Goal: Use online tool/utility: Use online tool/utility

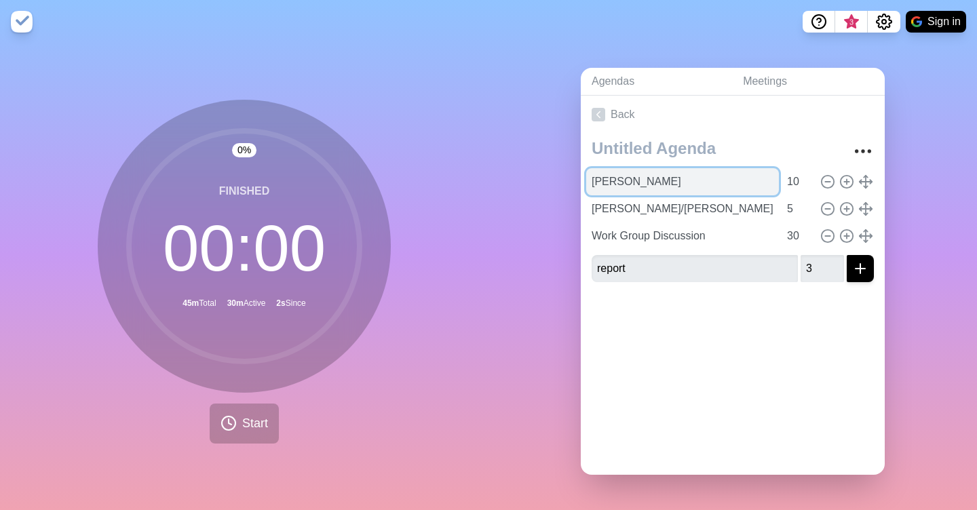
click at [651, 168] on input "[PERSON_NAME]" at bounding box center [682, 181] width 193 height 27
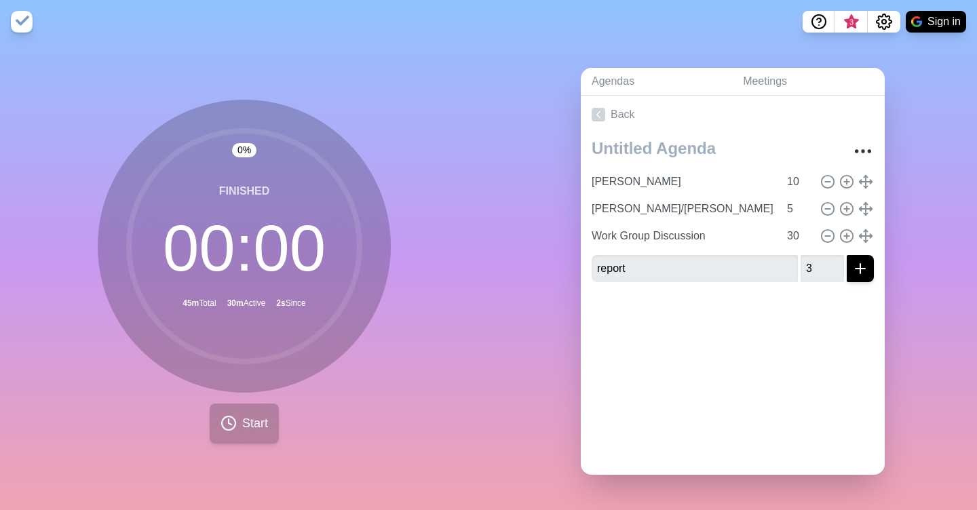
click at [271, 424] on button "Start" at bounding box center [244, 424] width 69 height 40
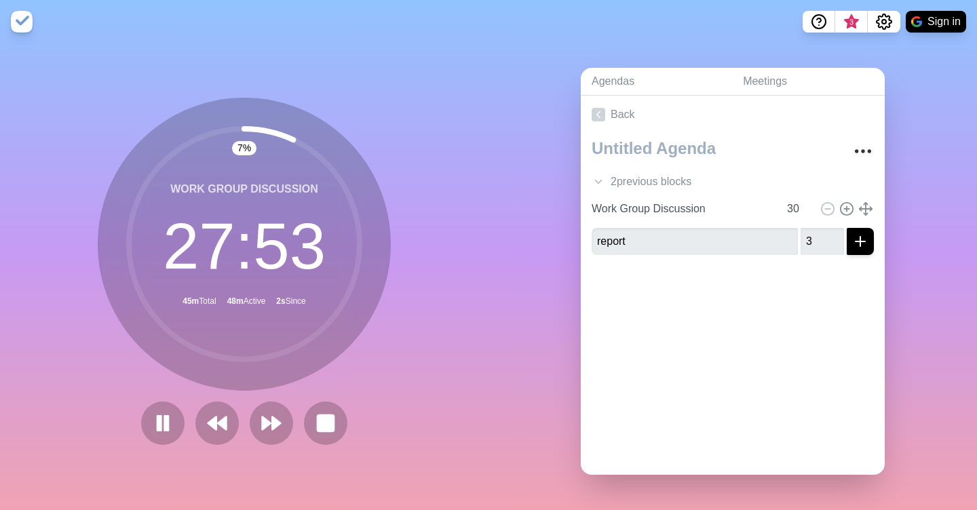
drag, startPoint x: 193, startPoint y: 168, endPoint x: 285, endPoint y: 169, distance: 91.6
click at [198, 168] on circle at bounding box center [244, 244] width 231 height 231
click at [334, 415] on rect at bounding box center [325, 423] width 17 height 17
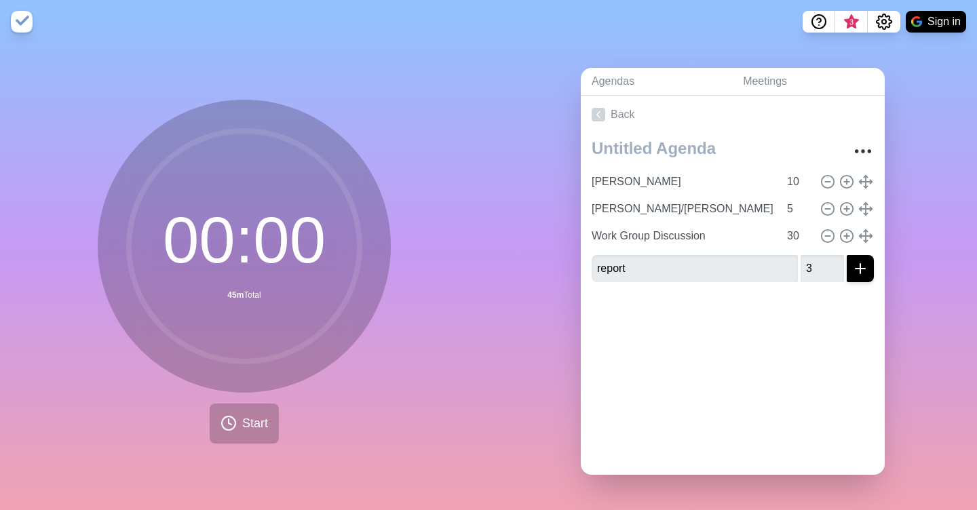
click at [585, 229] on div "[PERSON_NAME] 10 [PERSON_NAME]/[PERSON_NAME] 5 Work Group Discussion 30 report 3" at bounding box center [733, 214] width 304 height 160
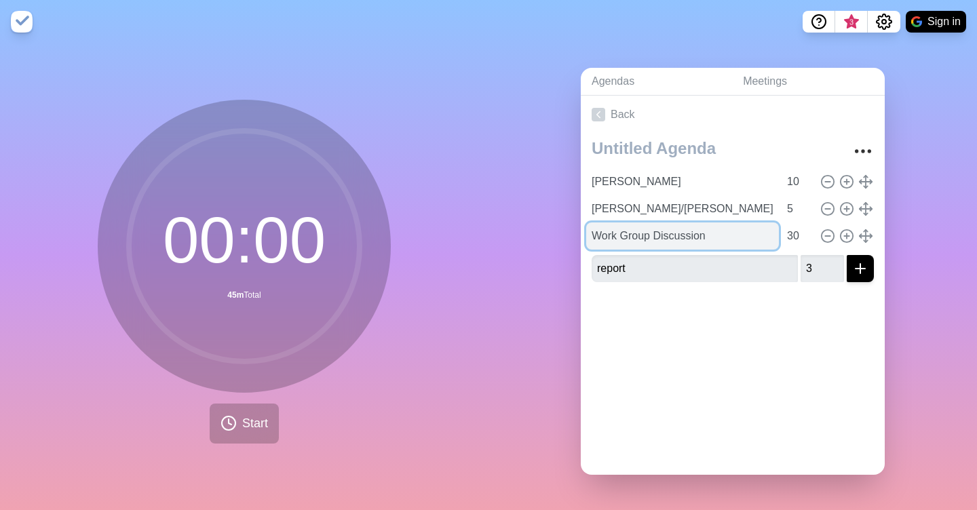
click at [619, 244] on input "Work Group Discussion" at bounding box center [682, 236] width 193 height 27
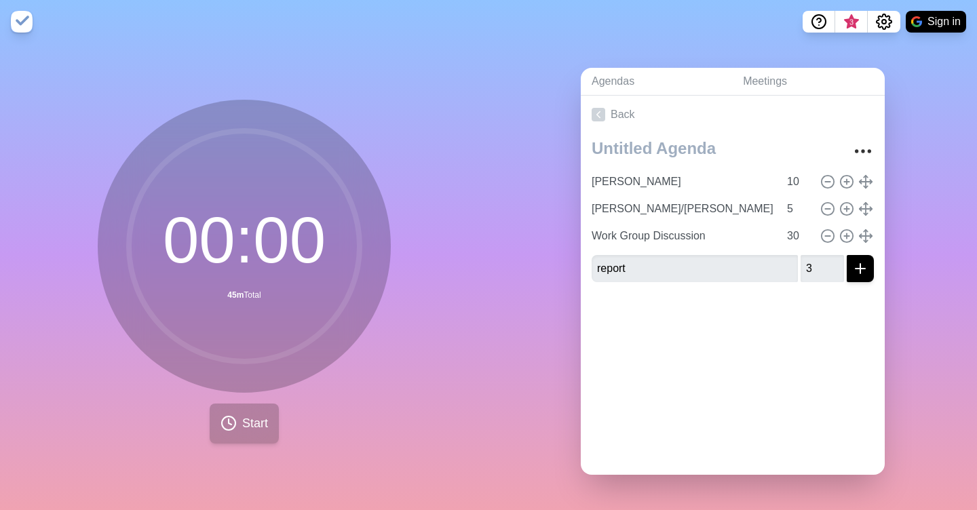
click at [231, 436] on button "Start" at bounding box center [244, 424] width 69 height 40
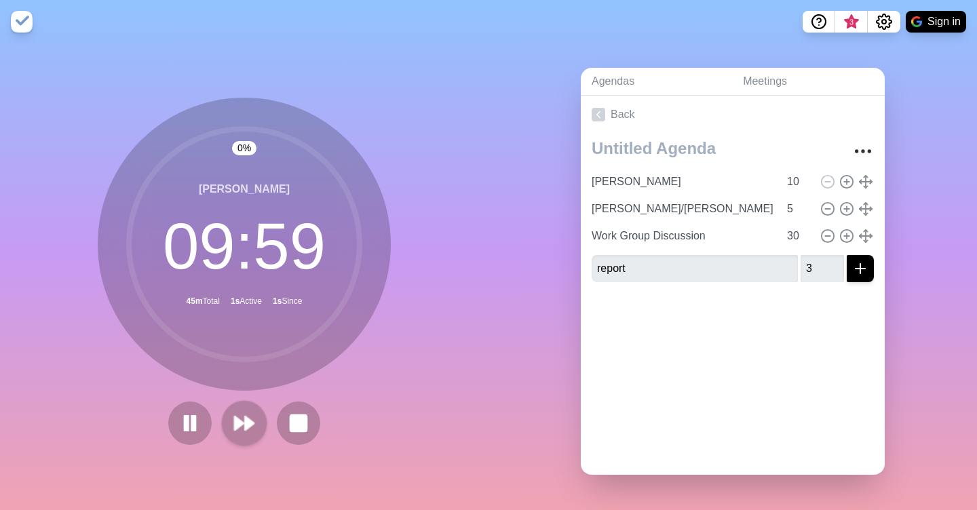
click at [252, 422] on polygon at bounding box center [249, 424] width 9 height 14
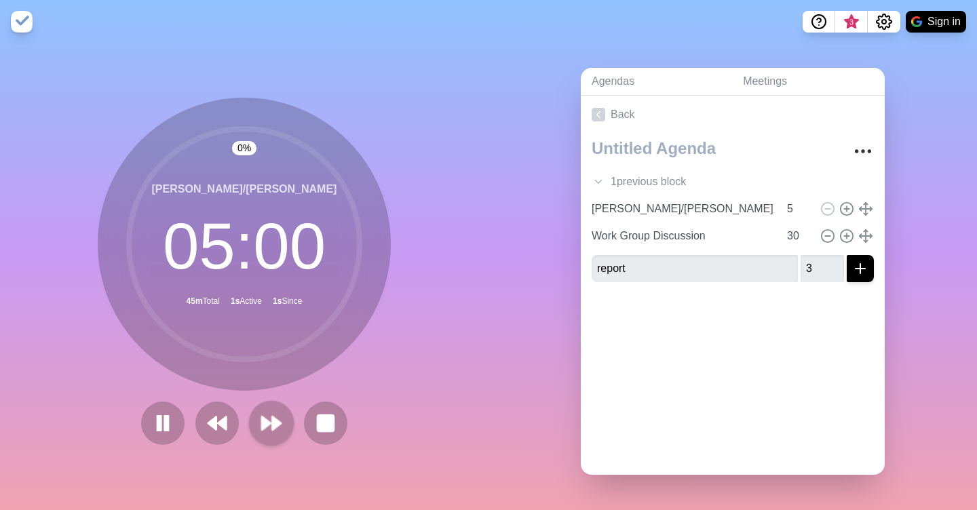
click at [252, 422] on button at bounding box center [270, 422] width 45 height 45
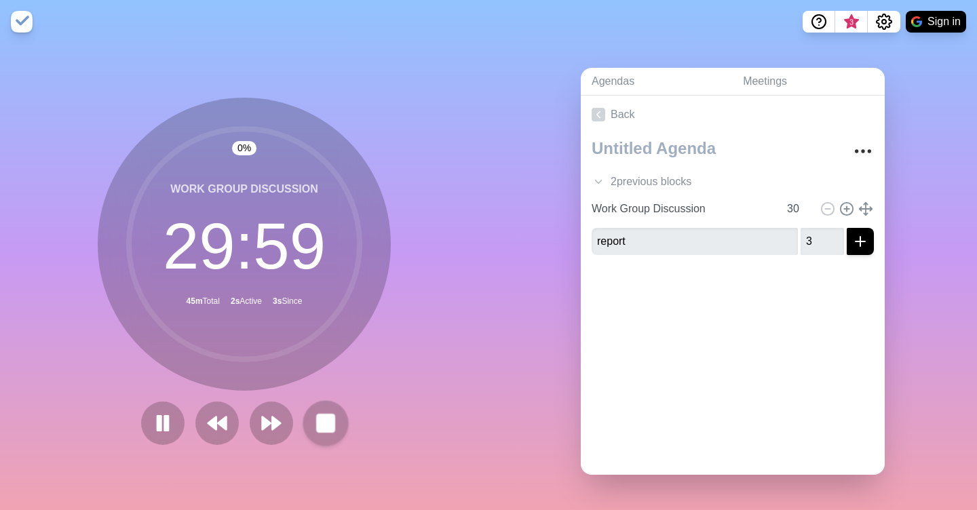
click at [322, 427] on rect at bounding box center [325, 423] width 17 height 17
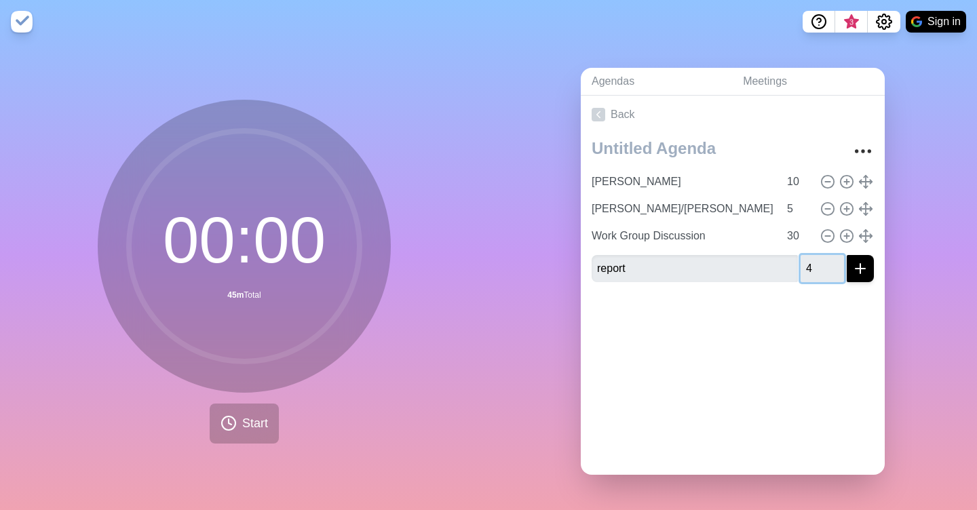
click at [836, 265] on input "4" at bounding box center [822, 268] width 43 height 27
click at [836, 265] on input "5" at bounding box center [822, 268] width 43 height 27
click at [836, 265] on input "6" at bounding box center [822, 268] width 43 height 27
click at [836, 265] on input "7" at bounding box center [822, 268] width 43 height 27
click at [836, 265] on input "8" at bounding box center [822, 268] width 43 height 27
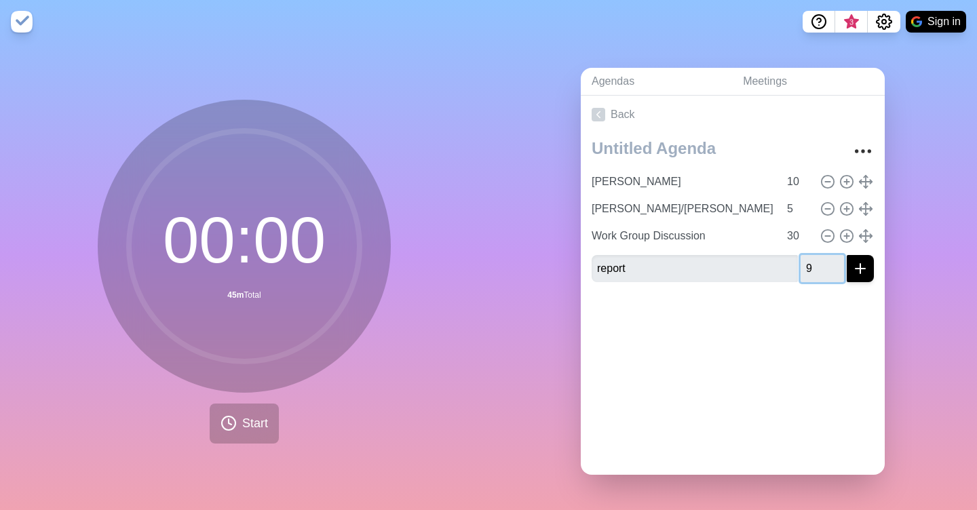
click at [836, 265] on input "9" at bounding box center [822, 268] width 43 height 27
click at [836, 265] on input "10" at bounding box center [822, 268] width 43 height 27
click at [836, 265] on input "11" at bounding box center [822, 268] width 43 height 27
click at [836, 265] on input "12" at bounding box center [822, 268] width 43 height 27
click at [836, 265] on input "13" at bounding box center [822, 268] width 43 height 27
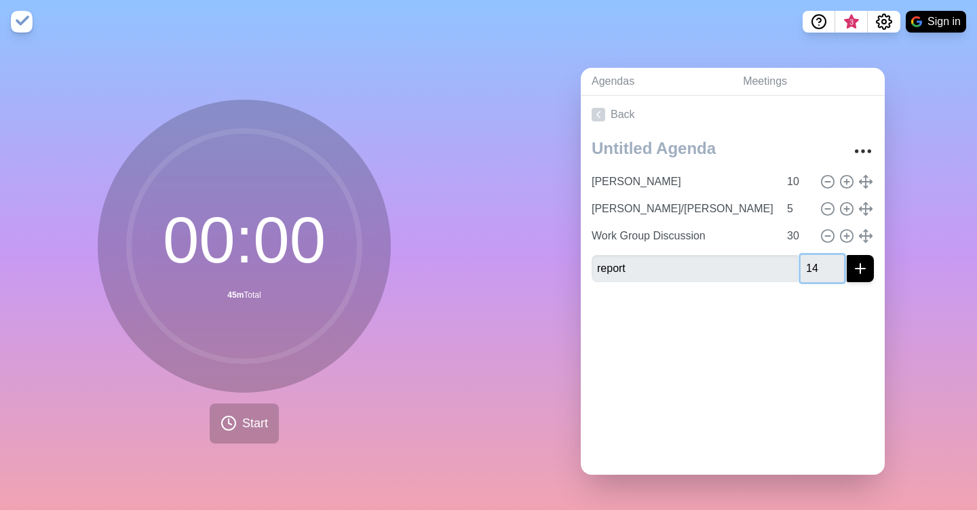
click at [836, 265] on input "14" at bounding box center [822, 268] width 43 height 27
click at [836, 265] on input "15" at bounding box center [822, 268] width 43 height 27
click at [836, 265] on input "16" at bounding box center [822, 268] width 43 height 27
click at [836, 265] on input "17" at bounding box center [822, 268] width 43 height 27
click at [836, 265] on input "18" at bounding box center [822, 268] width 43 height 27
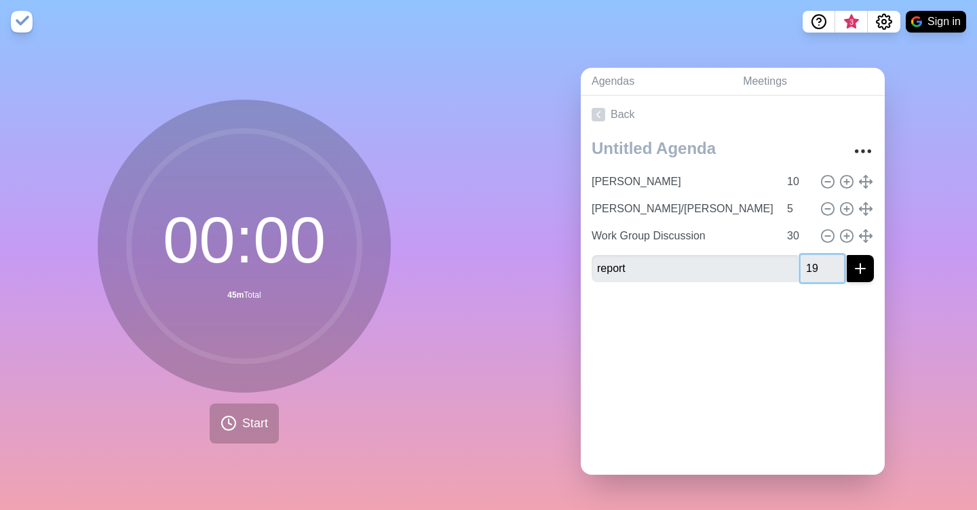
click at [836, 265] on input "19" at bounding box center [822, 268] width 43 height 27
click at [836, 265] on input "20" at bounding box center [822, 268] width 43 height 27
click at [836, 265] on input "21" at bounding box center [822, 268] width 43 height 27
click at [836, 265] on input "22" at bounding box center [822, 268] width 43 height 27
click at [836, 265] on input "23" at bounding box center [822, 268] width 43 height 27
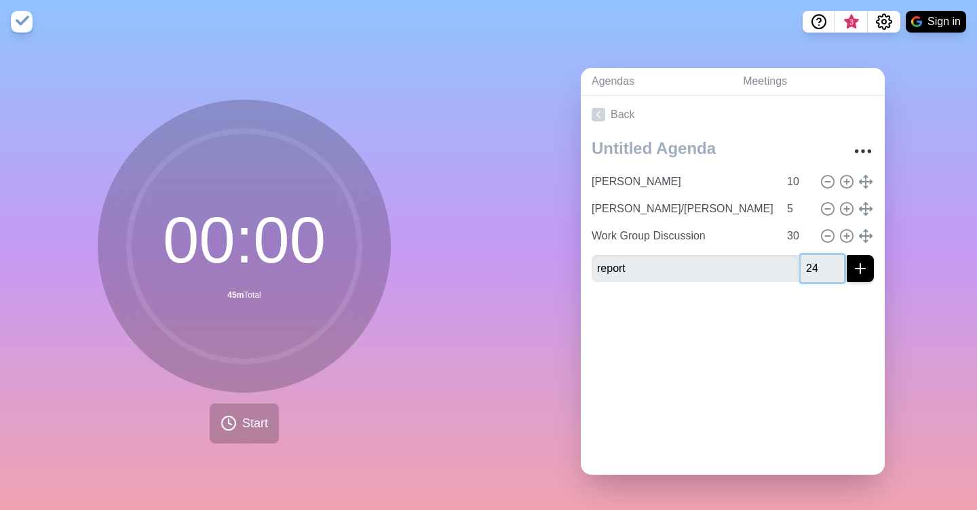
click at [836, 265] on input "24" at bounding box center [822, 268] width 43 height 27
type input "25"
click at [836, 265] on input "25" at bounding box center [822, 268] width 43 height 27
click at [824, 306] on div at bounding box center [733, 320] width 304 height 54
click at [856, 274] on icon "submit" at bounding box center [861, 269] width 16 height 16
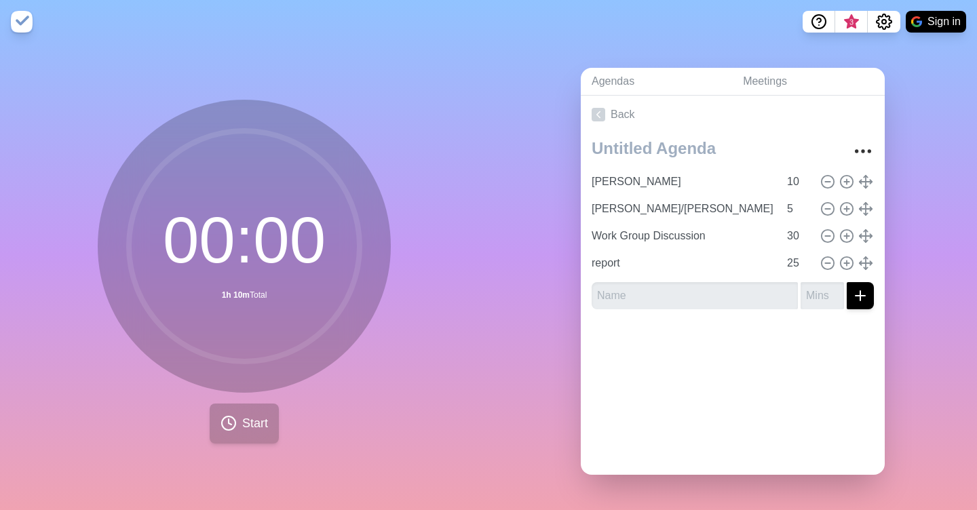
click at [229, 425] on polyline at bounding box center [230, 421] width 3 height 5
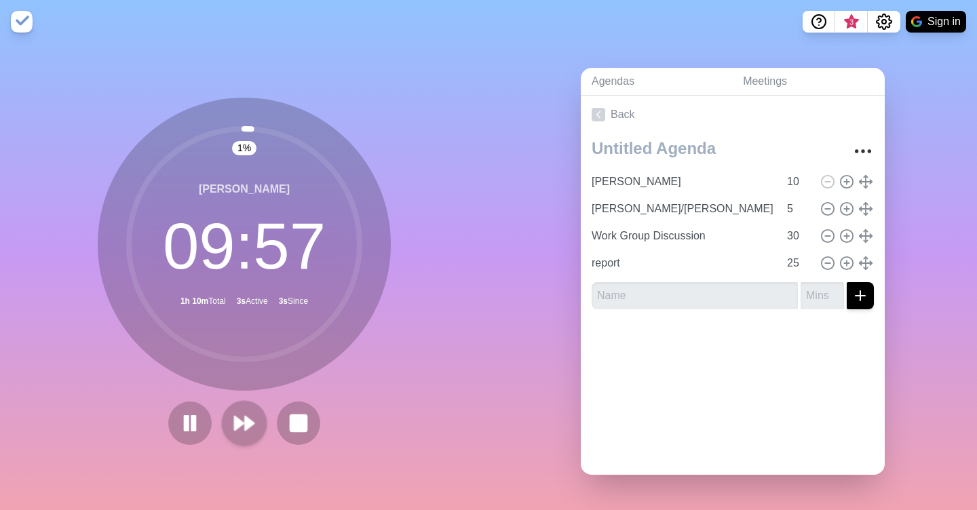
click at [233, 417] on icon at bounding box center [244, 423] width 23 height 23
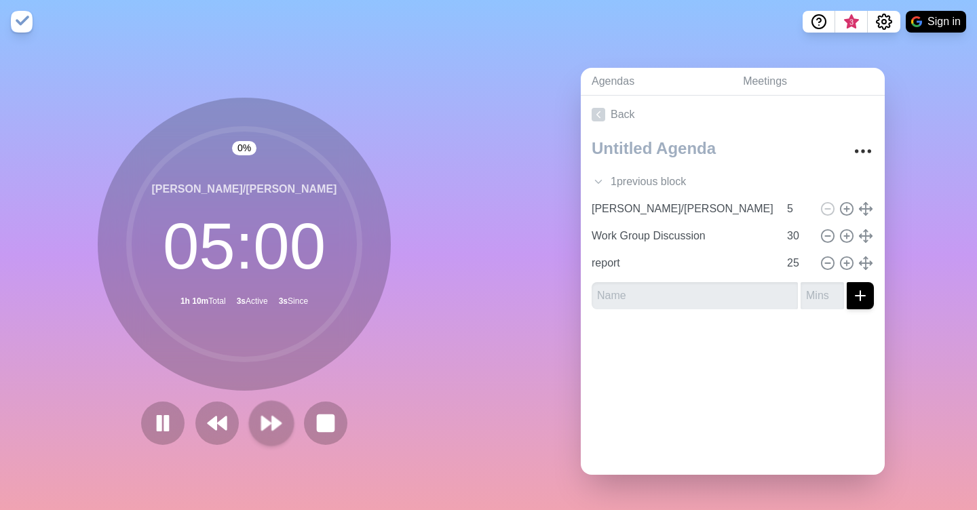
click at [233, 417] on button at bounding box center [216, 423] width 43 height 43
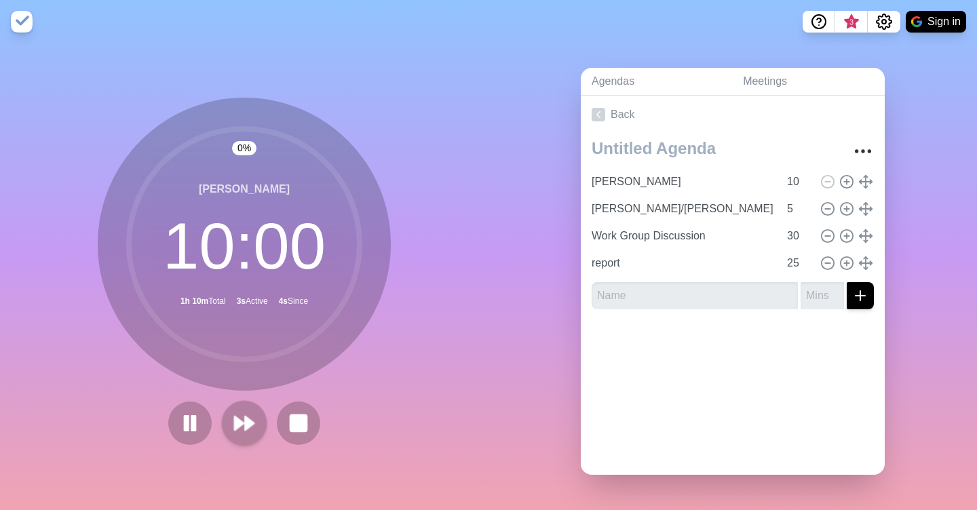
click at [233, 417] on icon at bounding box center [244, 423] width 23 height 23
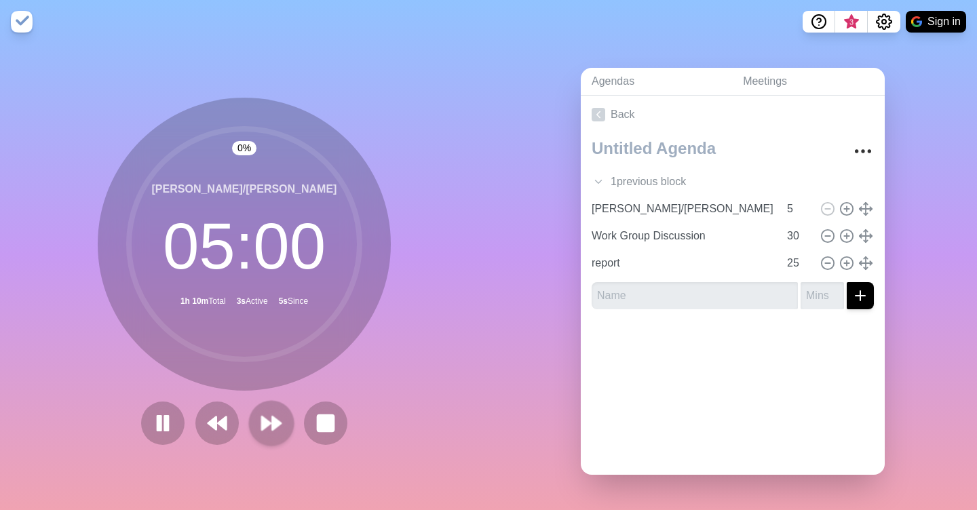
click at [233, 417] on button at bounding box center [216, 423] width 43 height 43
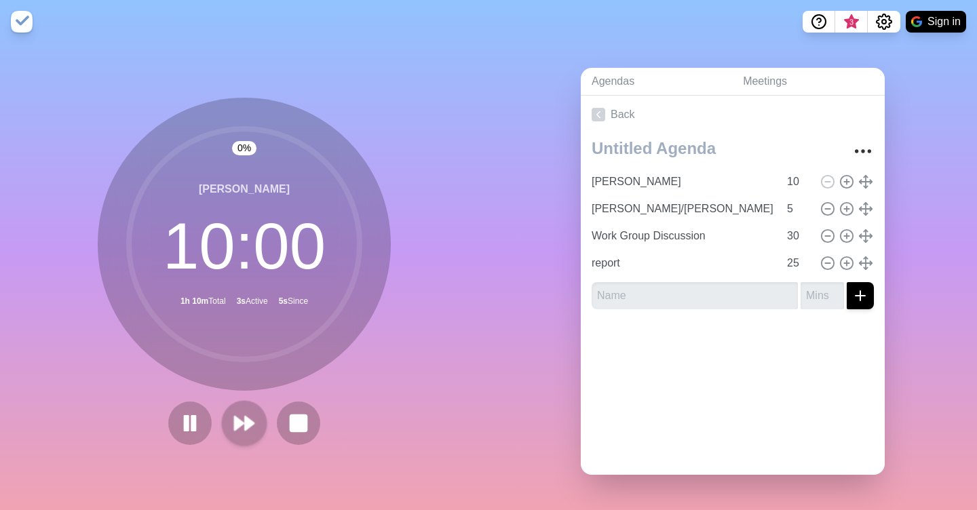
click at [233, 417] on icon at bounding box center [244, 423] width 23 height 23
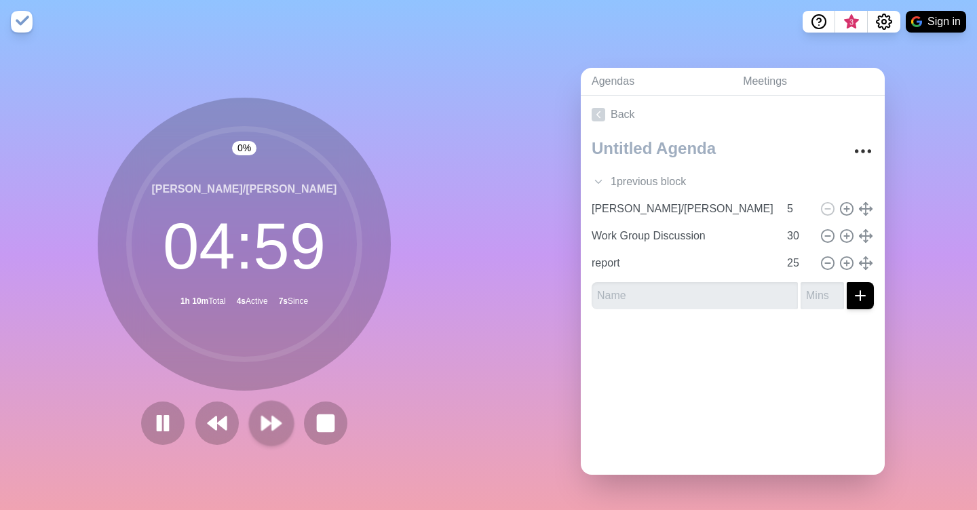
click at [233, 417] on button at bounding box center [216, 423] width 43 height 43
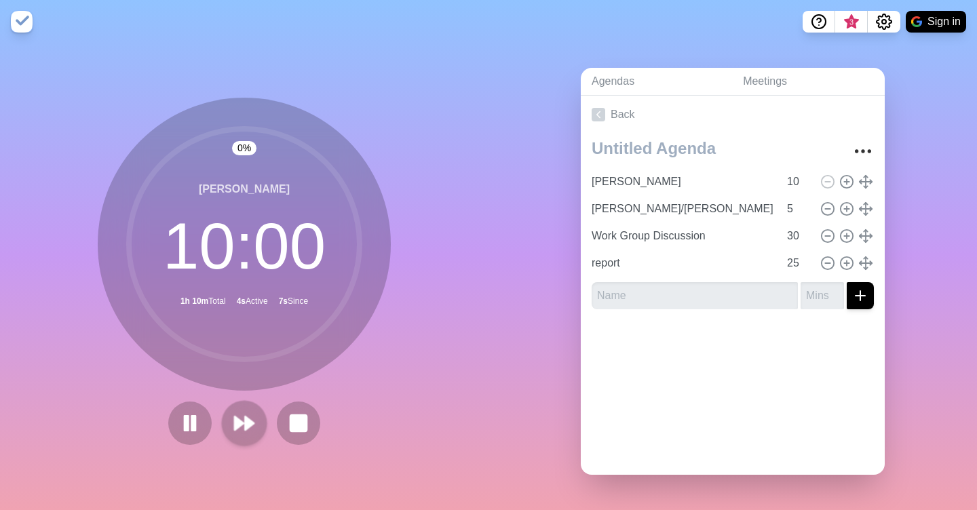
click at [233, 417] on icon at bounding box center [244, 423] width 23 height 23
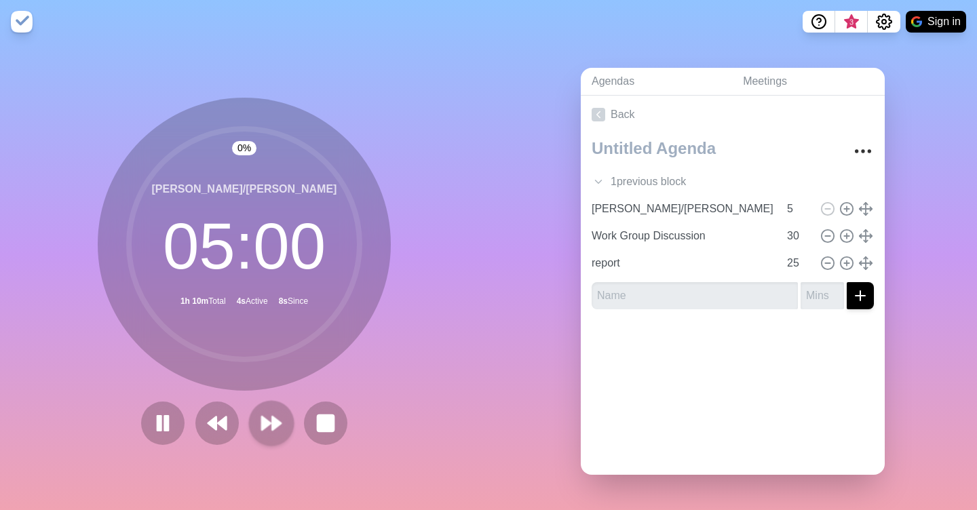
click at [233, 417] on button at bounding box center [216, 423] width 43 height 43
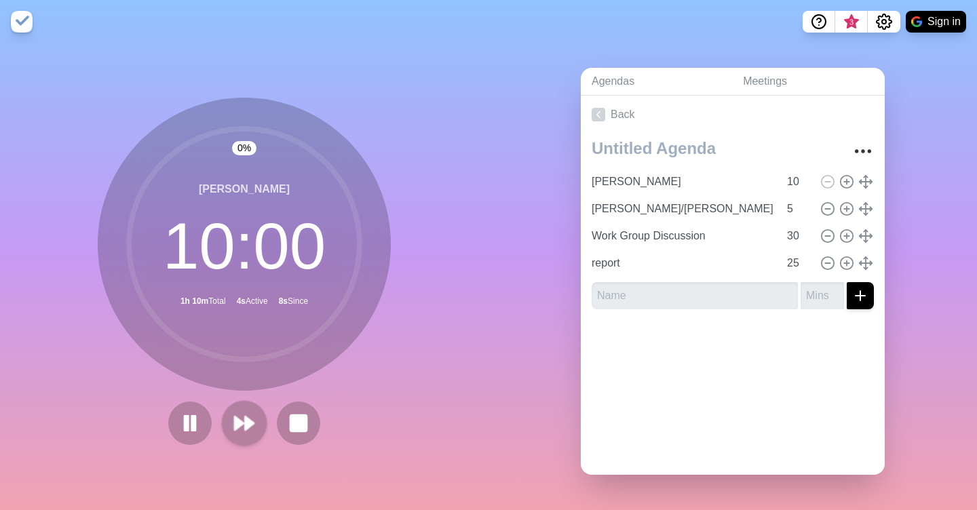
click at [233, 417] on icon at bounding box center [244, 423] width 23 height 23
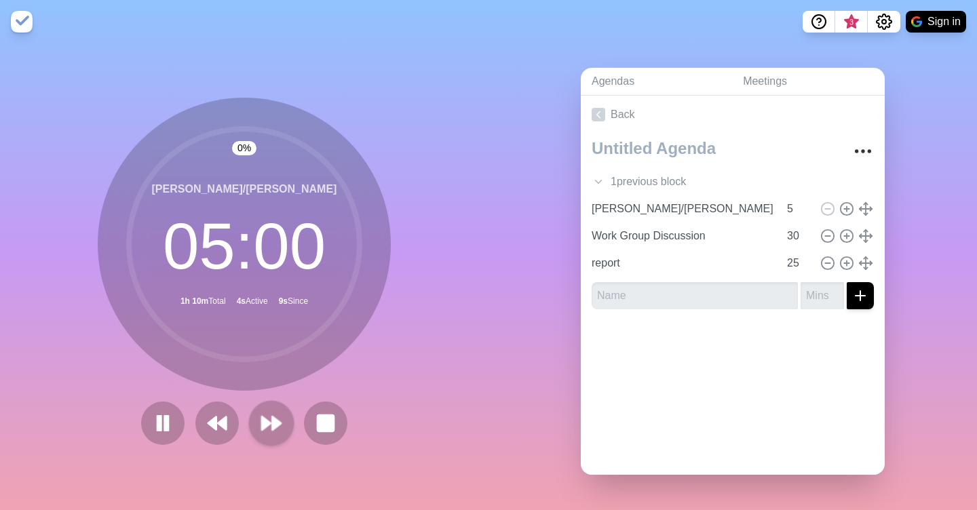
click at [233, 417] on button at bounding box center [216, 423] width 43 height 43
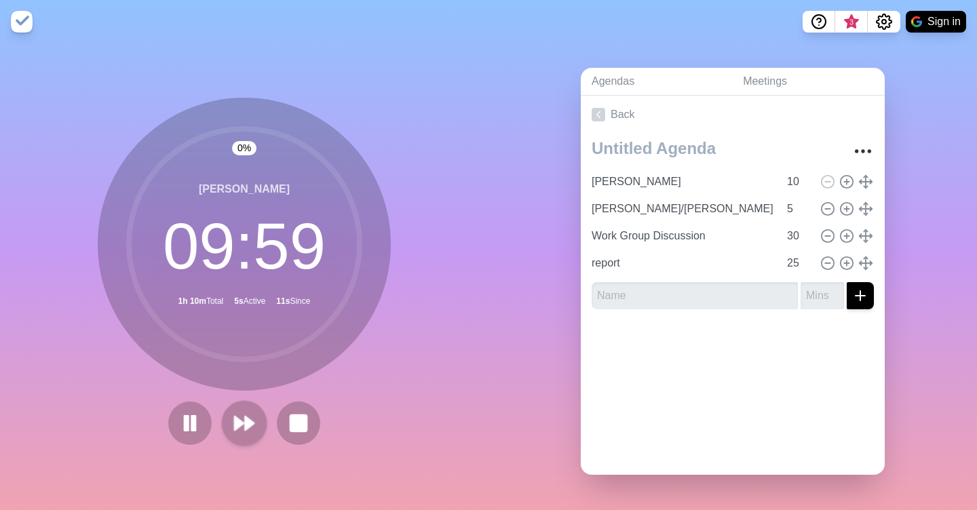
click at [233, 417] on icon at bounding box center [244, 423] width 23 height 23
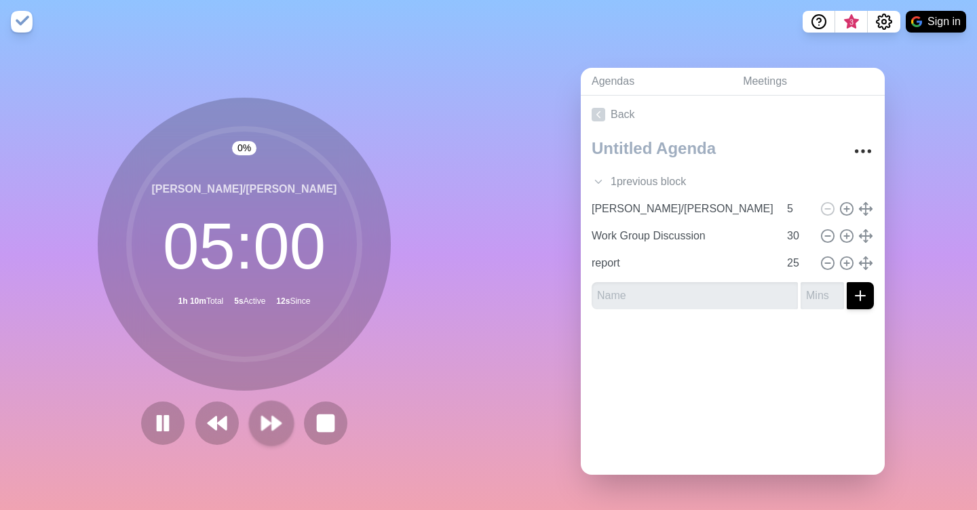
click at [233, 417] on button at bounding box center [216, 423] width 43 height 43
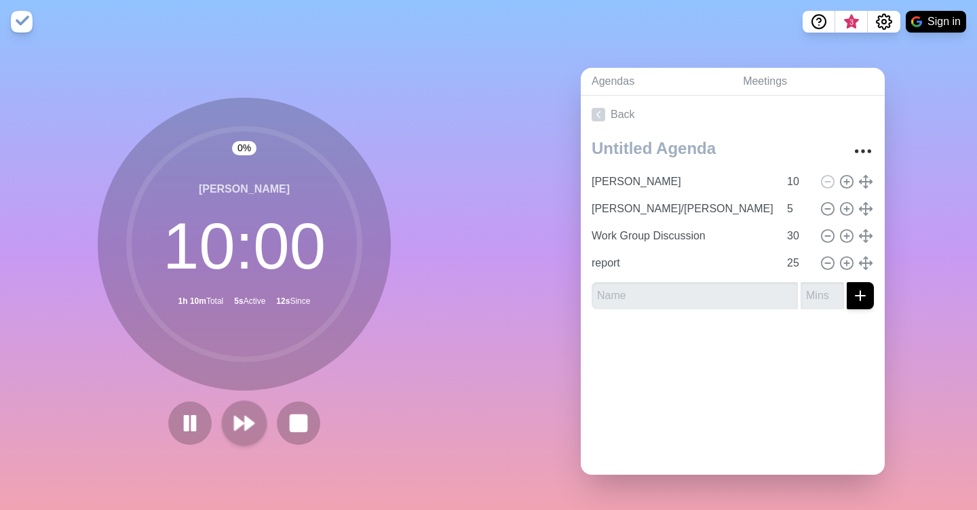
click at [233, 417] on icon at bounding box center [244, 423] width 23 height 23
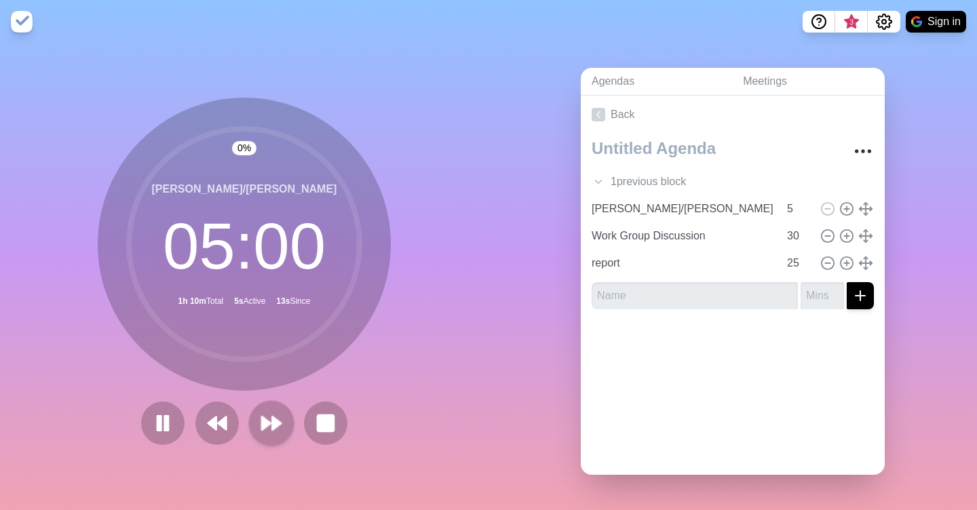
click at [233, 417] on button at bounding box center [216, 423] width 43 height 43
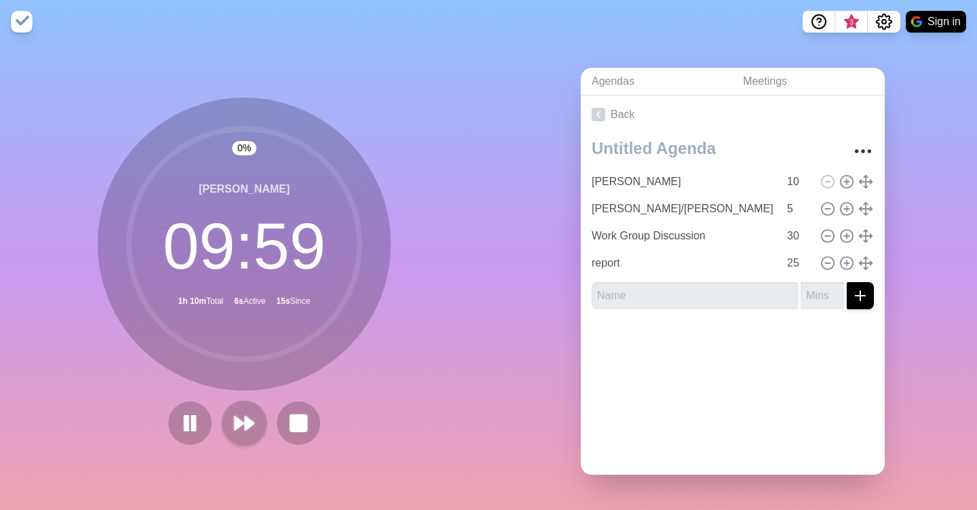
click at [251, 419] on icon at bounding box center [244, 423] width 23 height 23
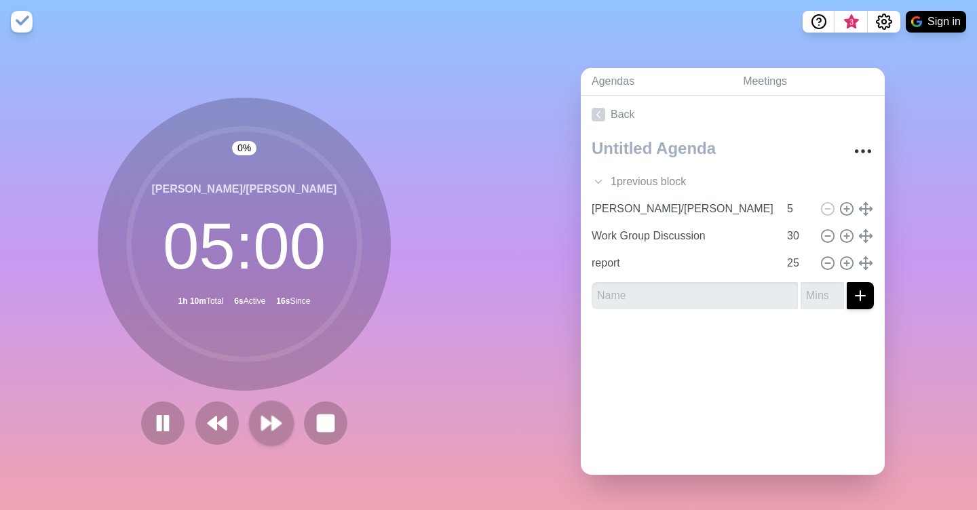
click at [276, 424] on polygon at bounding box center [276, 424] width 9 height 14
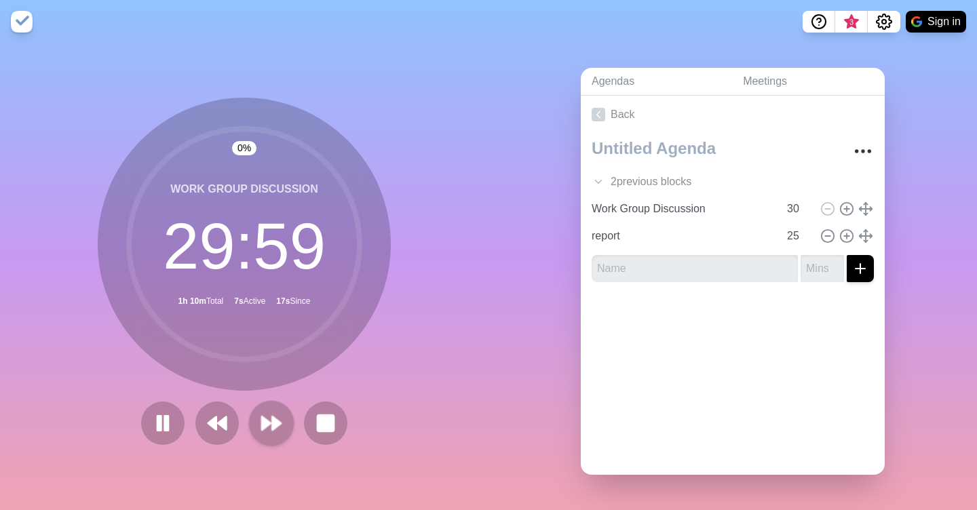
click at [276, 424] on polygon at bounding box center [276, 424] width 9 height 14
